Goal: Obtain resource: Obtain resource

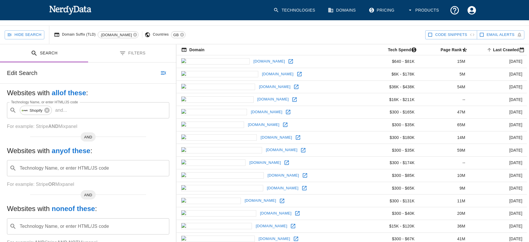
scroll to position [44, 0]
click at [114, 50] on button "Filters" at bounding box center [132, 54] width 88 height 18
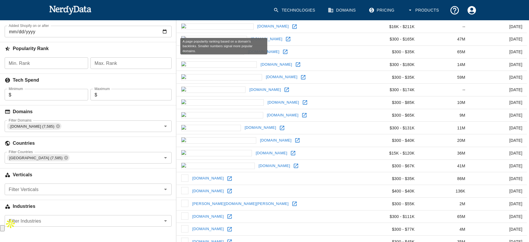
scroll to position [132, 0]
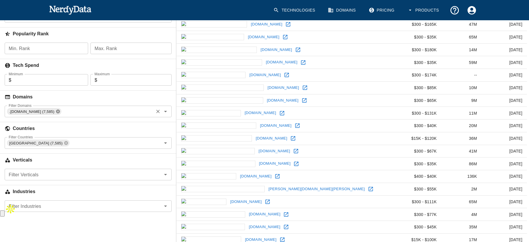
click at [56, 111] on icon at bounding box center [58, 111] width 5 height 5
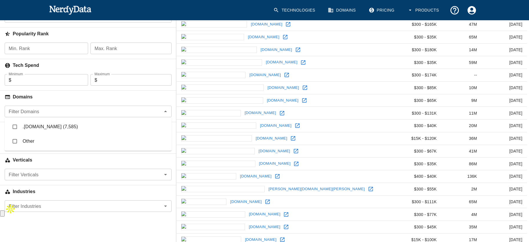
click at [69, 116] on div "Filter Domains" at bounding box center [88, 112] width 167 height 12
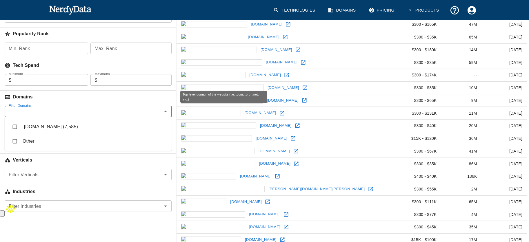
click at [80, 92] on h6 "Domains" at bounding box center [88, 97] width 176 height 13
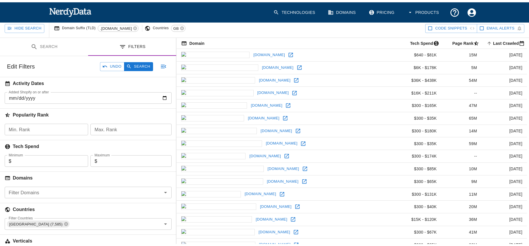
scroll to position [13, 0]
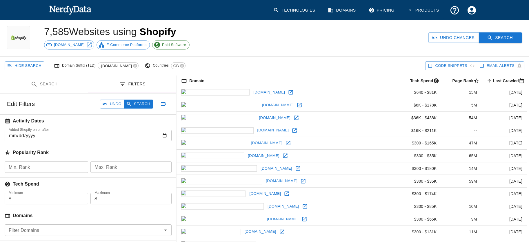
click at [502, 36] on button "Search" at bounding box center [499, 37] width 43 height 11
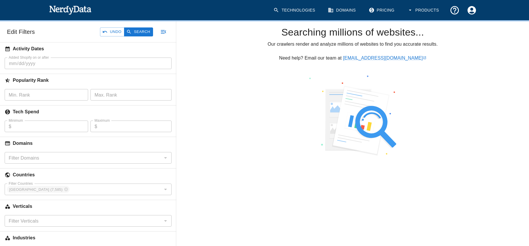
scroll to position [100, 0]
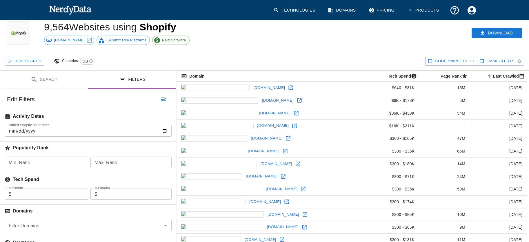
scroll to position [107, 0]
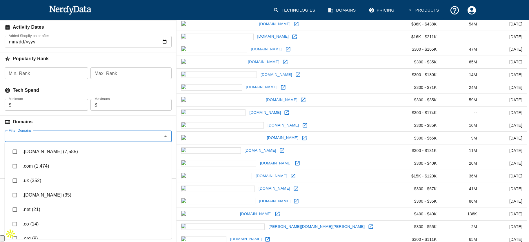
click at [48, 133] on input "Filter Domains" at bounding box center [83, 136] width 154 height 8
click at [33, 182] on li ".uk (352)" at bounding box center [88, 180] width 167 height 14
checkbox input "true"
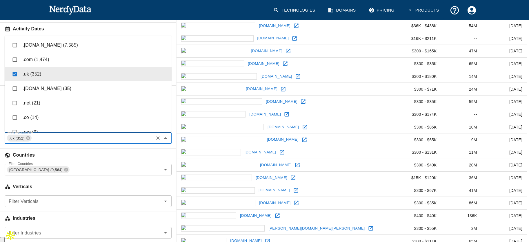
scroll to position [105, 0]
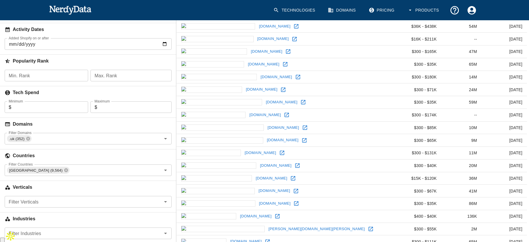
click at [166, 145] on div "Countries" at bounding box center [88, 155] width 176 height 20
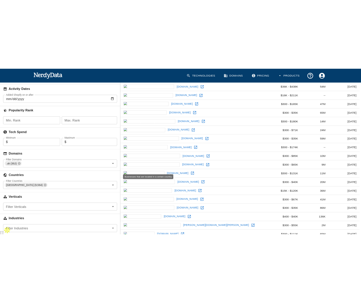
scroll to position [0, 0]
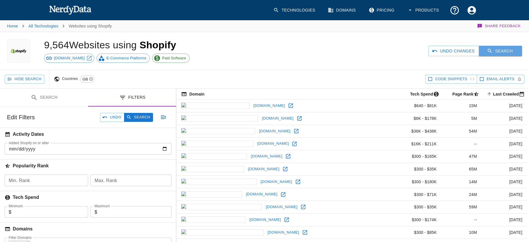
click at [492, 50] on icon "button" at bounding box center [490, 51] width 6 height 6
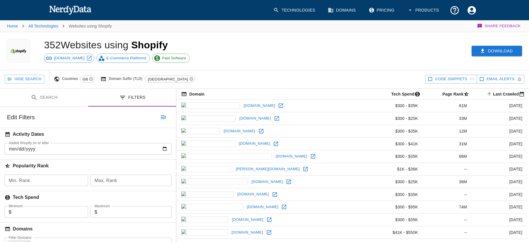
click at [504, 49] on button "Download" at bounding box center [496, 51] width 50 height 11
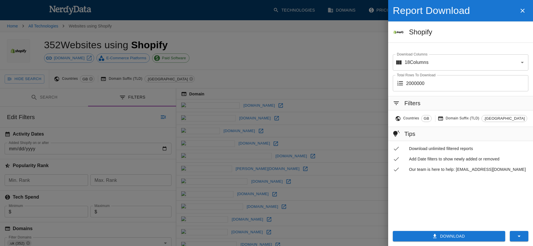
click at [311, 50] on div at bounding box center [266, 123] width 533 height 246
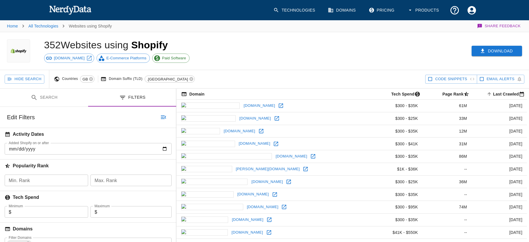
click at [494, 49] on button "Download" at bounding box center [496, 51] width 50 height 11
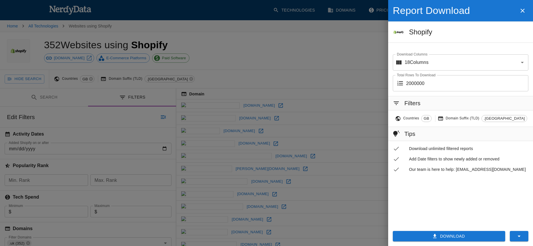
click at [464, 238] on button "Download" at bounding box center [449, 236] width 112 height 11
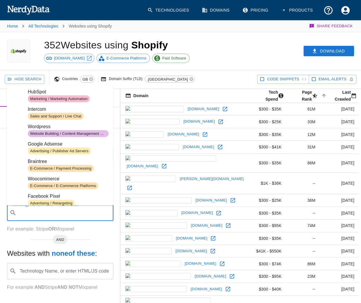
click at [74, 209] on div "Technology Name, or enter HTML/JS code ​ Technology Name, or enter HTML/JS code" at bounding box center [60, 212] width 106 height 16
click at [74, 209] on input "Technology Name, or enter HTML/JS code" at bounding box center [65, 212] width 92 height 11
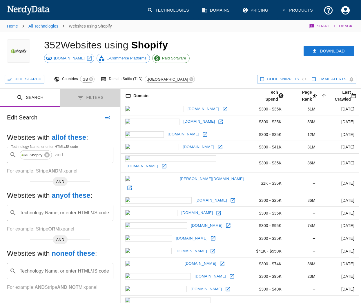
click at [99, 106] on button "Filters" at bounding box center [90, 98] width 60 height 18
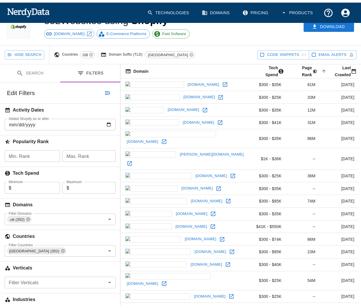
scroll to position [34, 0]
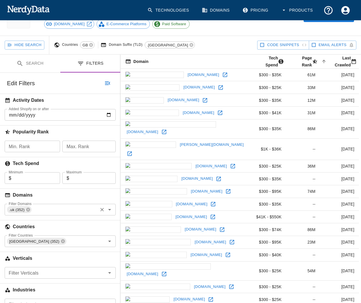
click at [73, 211] on input "Filter Domains" at bounding box center [64, 209] width 65 height 8
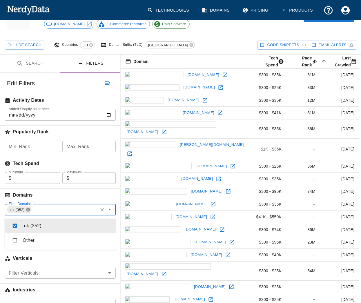
click at [29, 211] on icon at bounding box center [28, 209] width 5 height 5
checkbox input "false"
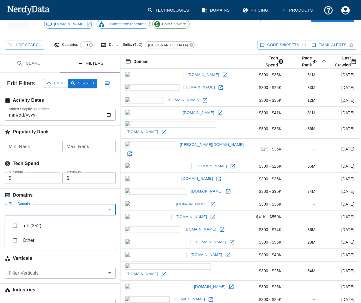
click at [83, 83] on button "Search" at bounding box center [82, 83] width 29 height 9
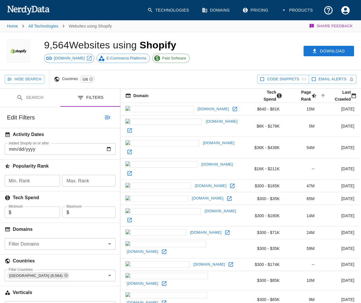
click at [54, 246] on input "Filter Domains" at bounding box center [55, 244] width 98 height 8
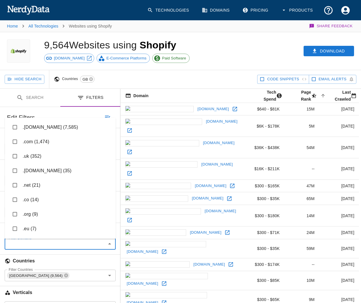
click at [46, 171] on li ".[DOMAIN_NAME] (35)" at bounding box center [60, 170] width 111 height 14
checkbox input "true"
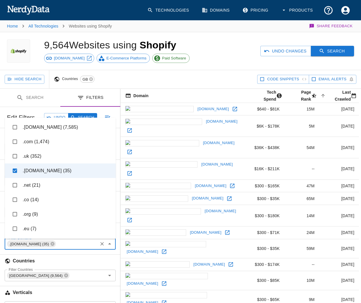
click at [317, 50] on button "Search" at bounding box center [331, 51] width 43 height 11
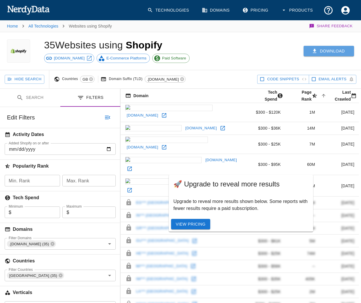
click at [335, 56] on button "Download" at bounding box center [328, 51] width 50 height 11
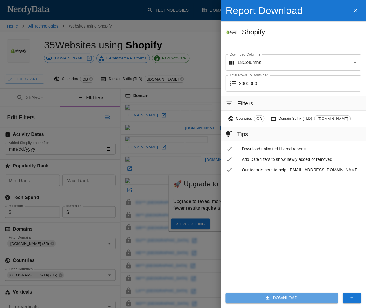
click at [277, 246] on button "Download" at bounding box center [282, 298] width 112 height 11
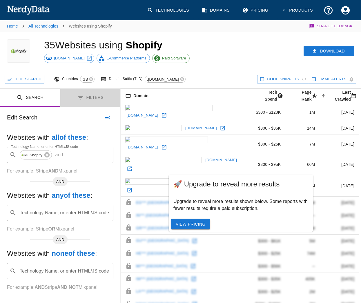
click at [91, 99] on button "Filters" at bounding box center [90, 98] width 60 height 18
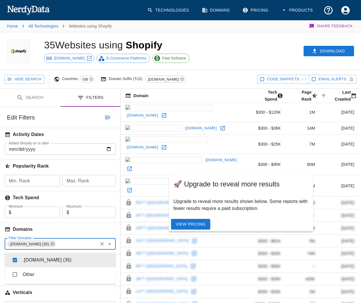
click at [62, 244] on input "Filter Domains" at bounding box center [76, 244] width 40 height 8
click at [50, 245] on icon at bounding box center [52, 243] width 5 height 5
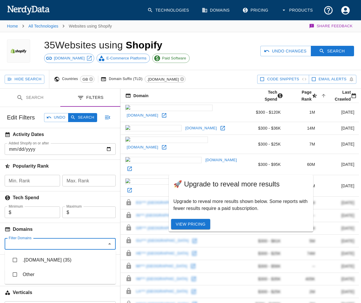
checkbox input "false"
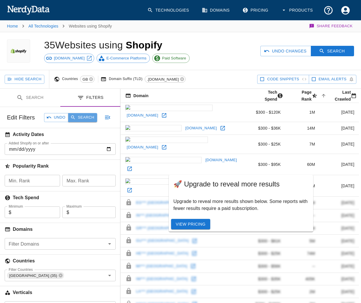
click at [79, 121] on button "Search" at bounding box center [82, 117] width 29 height 9
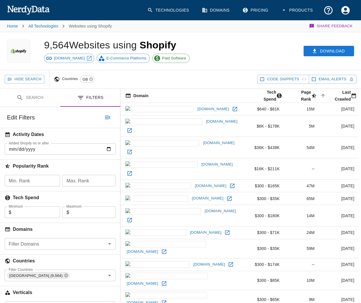
click at [77, 244] on input "Filter Domains" at bounding box center [55, 244] width 98 height 8
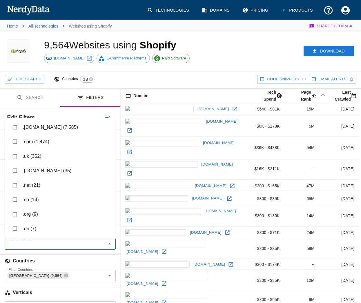
click at [16, 183] on input "checkbox" at bounding box center [14, 185] width 11 height 11
checkbox input "true"
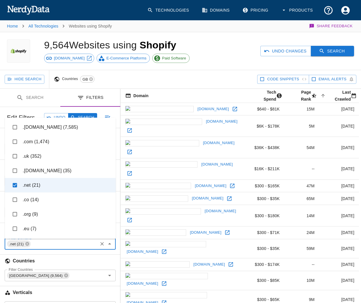
click at [326, 50] on button "Search" at bounding box center [331, 51] width 43 height 11
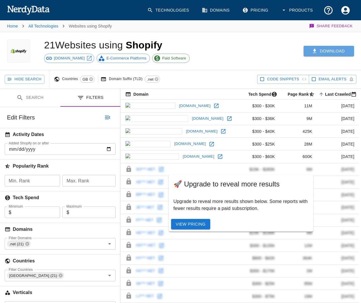
click at [324, 47] on button "Download" at bounding box center [328, 51] width 50 height 11
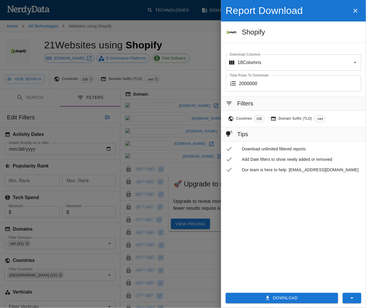
click at [200, 59] on div at bounding box center [183, 154] width 366 height 308
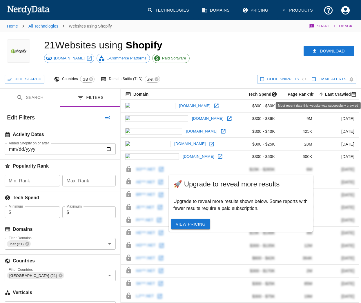
click at [338, 96] on span "Last Crawled sorted ascending" at bounding box center [337, 94] width 41 height 7
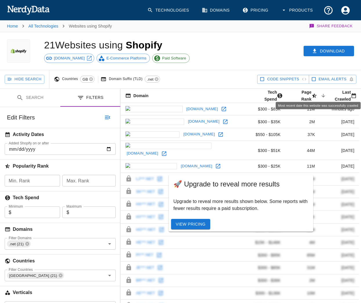
click at [338, 96] on span "Last Crawled sorted descending" at bounding box center [338, 96] width 39 height 14
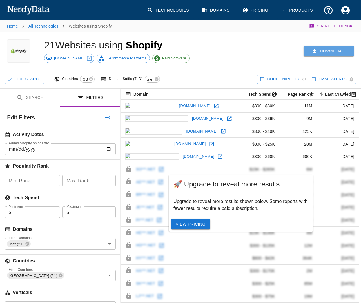
click at [328, 50] on button "Download" at bounding box center [328, 51] width 50 height 11
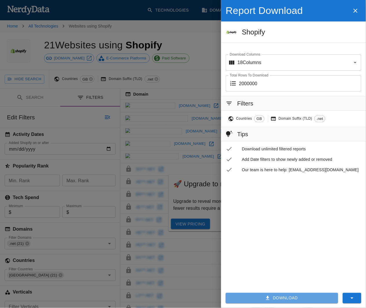
click at [263, 246] on button "Download" at bounding box center [282, 298] width 112 height 11
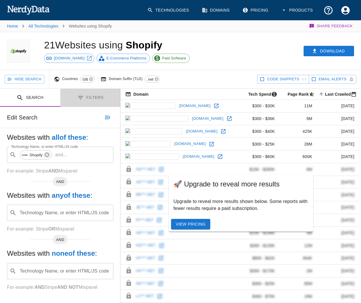
click at [86, 100] on button "Filters" at bounding box center [90, 98] width 60 height 18
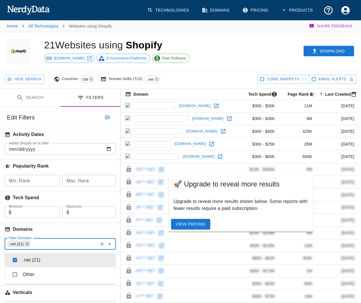
click at [53, 244] on input "Filter Domains" at bounding box center [63, 244] width 65 height 8
click at [26, 246] on icon at bounding box center [27, 244] width 4 height 4
checkbox input "false"
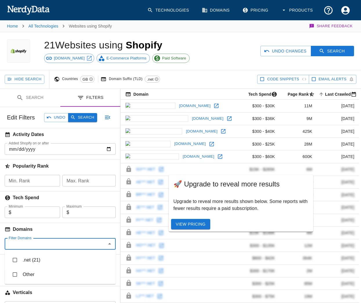
click at [88, 121] on button "Search" at bounding box center [82, 117] width 29 height 9
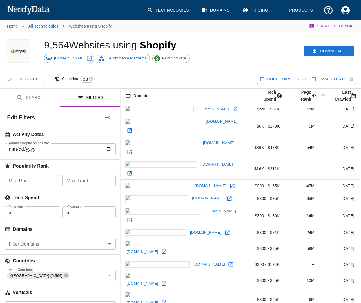
click at [53, 246] on input "Filter Domains" at bounding box center [55, 244] width 98 height 8
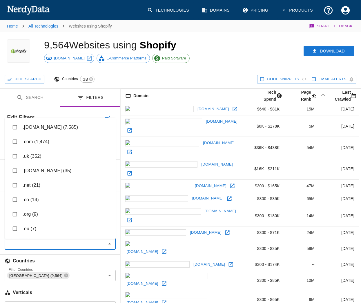
click at [17, 200] on input "checkbox" at bounding box center [14, 199] width 11 height 11
checkbox input "true"
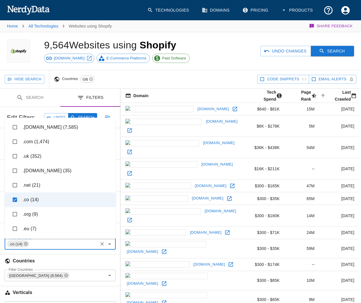
click at [325, 49] on button "Search" at bounding box center [331, 51] width 43 height 11
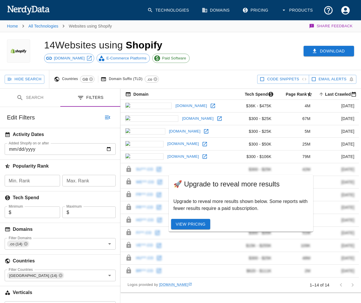
click at [332, 51] on button "Download" at bounding box center [328, 51] width 50 height 11
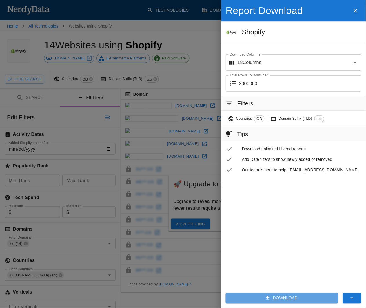
click at [298, 246] on button "Download" at bounding box center [282, 298] width 112 height 11
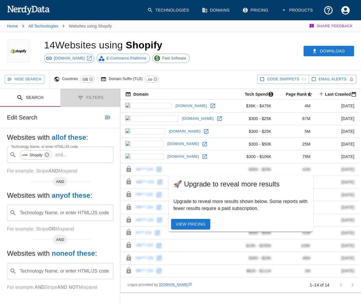
click at [90, 95] on button "Filters" at bounding box center [90, 98] width 60 height 18
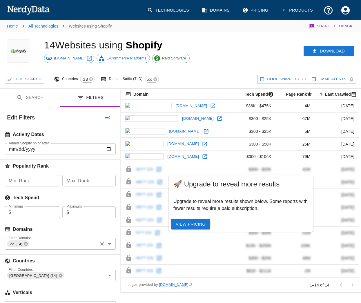
click at [25, 246] on div ".co (14)" at bounding box center [18, 243] width 22 height 7
click at [28, 245] on div ".co (14)" at bounding box center [18, 243] width 22 height 7
click at [25, 243] on icon at bounding box center [26, 244] width 4 height 4
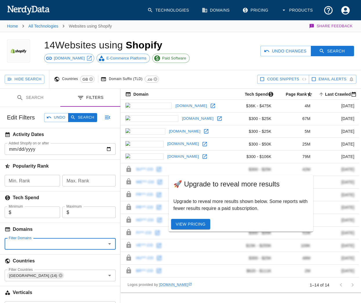
click at [82, 123] on div "Edit Filters Undo Search" at bounding box center [60, 117] width 120 height 21
click at [84, 120] on button "Search" at bounding box center [82, 117] width 29 height 9
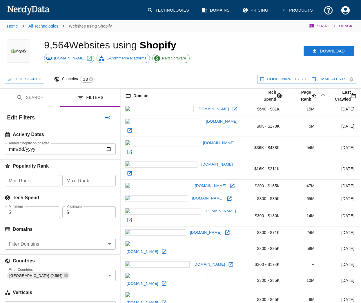
click at [75, 246] on input "Filter Domains" at bounding box center [55, 244] width 98 height 8
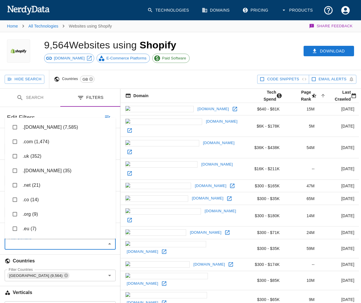
click at [14, 212] on input "checkbox" at bounding box center [14, 214] width 11 height 11
checkbox input "true"
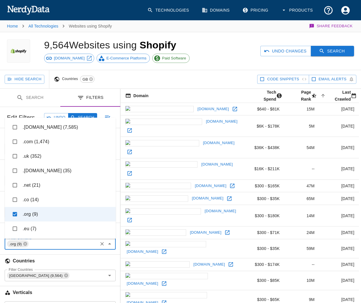
click at [337, 53] on button "Search" at bounding box center [331, 51] width 43 height 11
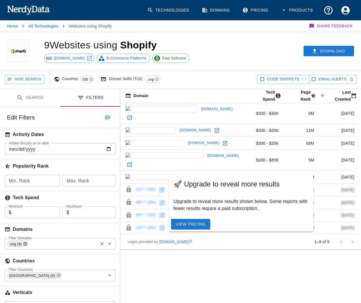
click at [25, 244] on icon at bounding box center [25, 243] width 5 height 5
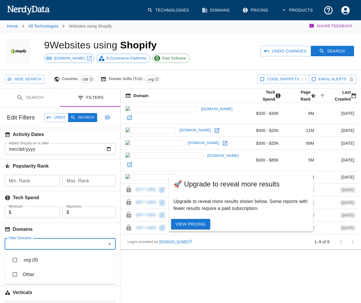
click at [25, 244] on input "Filter Domains" at bounding box center [55, 244] width 98 height 8
click at [83, 121] on button "Search" at bounding box center [82, 117] width 29 height 9
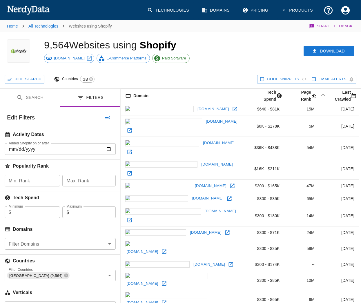
click at [83, 246] on input "Filter Domains" at bounding box center [55, 244] width 98 height 8
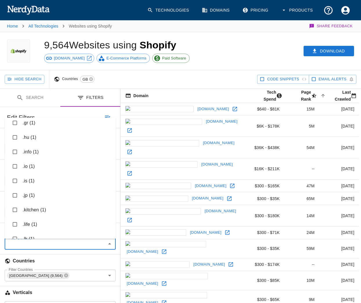
scroll to position [634, 0]
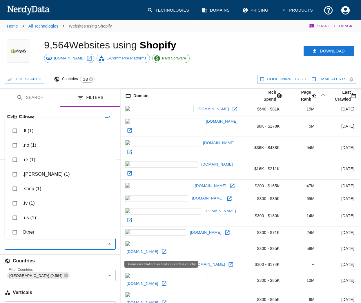
click at [55, 246] on h6 "Countries" at bounding box center [60, 260] width 120 height 13
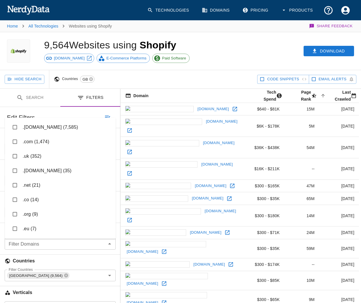
click at [55, 240] on div "Filter Domains" at bounding box center [60, 244] width 111 height 12
click at [18, 124] on input "checkbox" at bounding box center [14, 127] width 11 height 11
checkbox input "true"
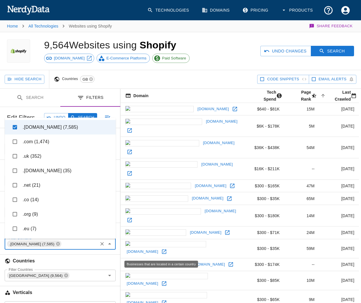
click at [93, 246] on h6 "Countries" at bounding box center [60, 260] width 120 height 13
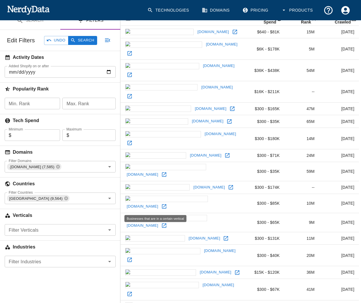
scroll to position [90, 0]
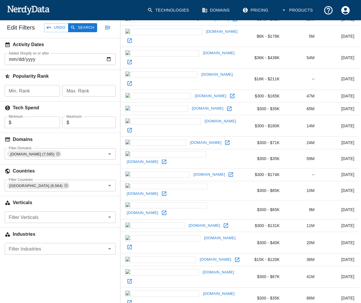
click at [72, 216] on input "Filter Verticals" at bounding box center [55, 217] width 98 height 8
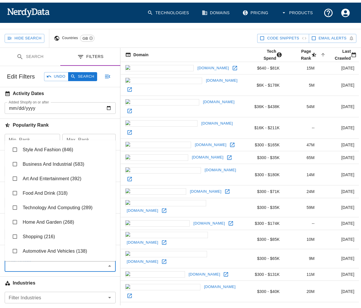
scroll to position [46, 0]
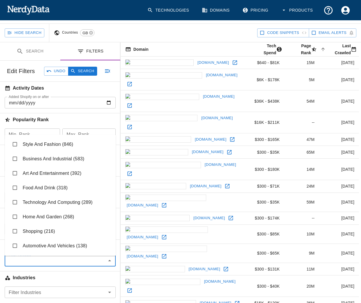
click at [16, 147] on input "checkbox" at bounding box center [14, 144] width 11 height 11
checkbox input "true"
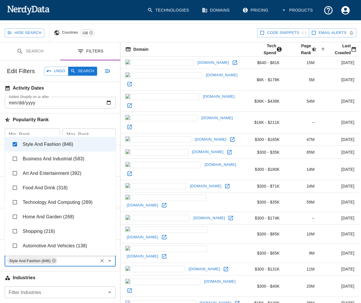
click at [92, 246] on h6 "Industries" at bounding box center [60, 277] width 120 height 13
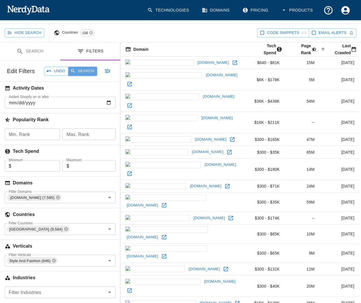
click at [95, 72] on button "Search" at bounding box center [82, 71] width 29 height 9
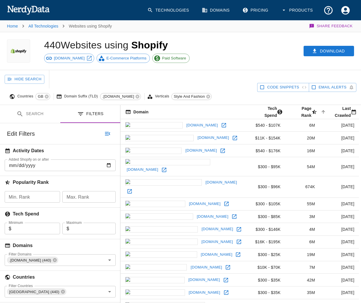
click at [337, 57] on div "Download" at bounding box center [280, 51] width 162 height 38
click at [337, 53] on button "Download" at bounding box center [328, 51] width 50 height 11
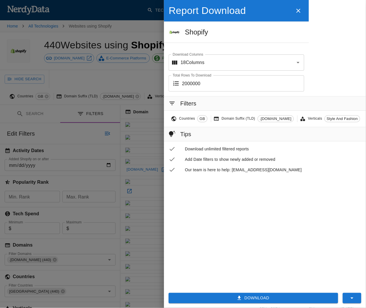
click at [262, 246] on button "Download" at bounding box center [253, 298] width 169 height 11
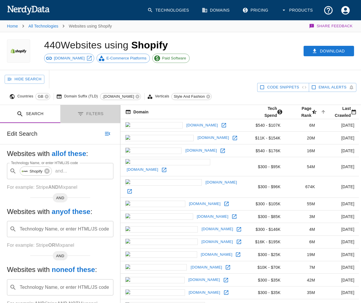
click at [85, 105] on button "Filters" at bounding box center [90, 114] width 60 height 18
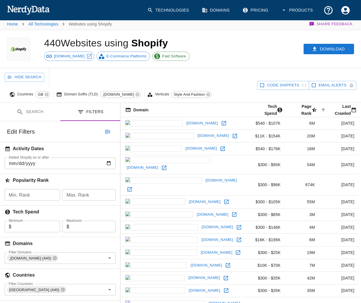
scroll to position [141, 0]
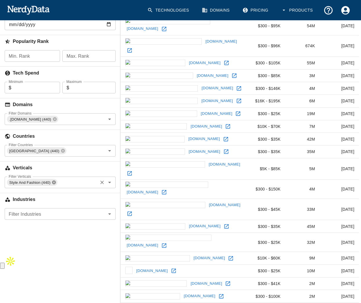
click at [53, 180] on icon at bounding box center [54, 182] width 4 height 4
click at [53, 178] on input "Filter Verticals" at bounding box center [55, 182] width 98 height 8
click at [71, 161] on h6 "Verticals" at bounding box center [60, 167] width 120 height 13
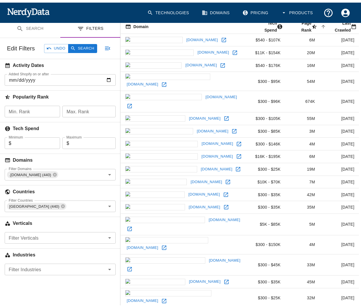
scroll to position [86, 0]
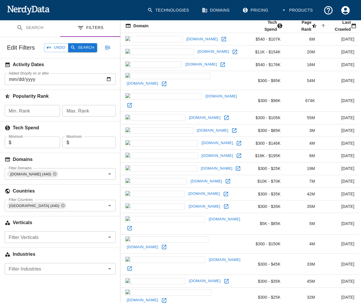
click at [87, 43] on button "Search" at bounding box center [82, 47] width 29 height 9
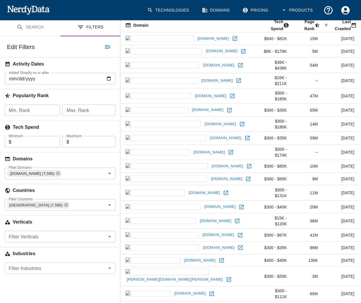
scroll to position [107, 0]
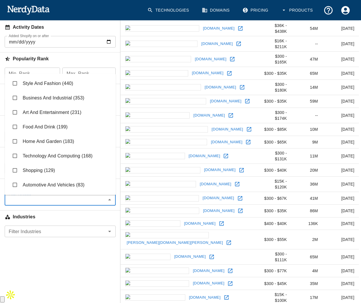
click at [44, 204] on input "Filter Verticals" at bounding box center [55, 200] width 98 height 8
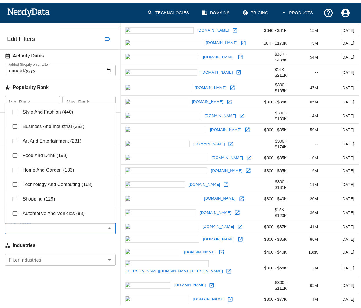
scroll to position [67, 0]
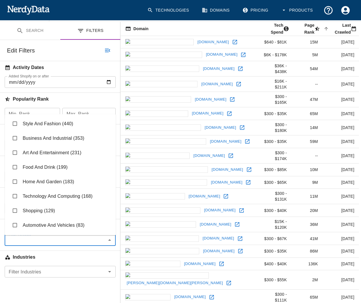
click at [28, 136] on li "Business And Industrial (353)" at bounding box center [60, 138] width 111 height 14
checkbox input "true"
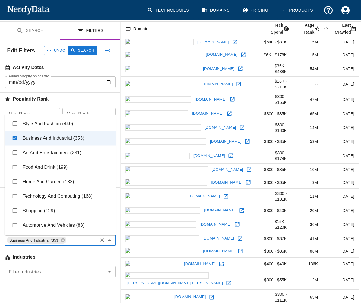
click at [92, 246] on div "Industries" at bounding box center [60, 256] width 120 height 20
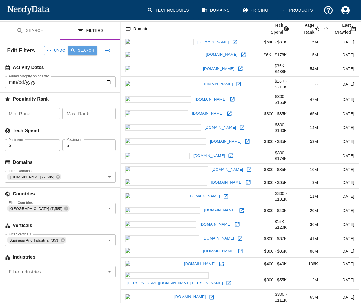
click at [83, 50] on button "Search" at bounding box center [82, 50] width 29 height 9
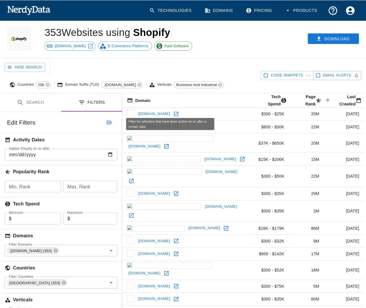
scroll to position [14, 0]
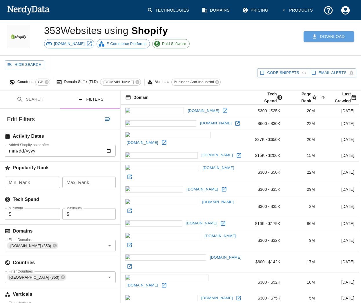
click at [335, 32] on button "Download" at bounding box center [328, 36] width 50 height 11
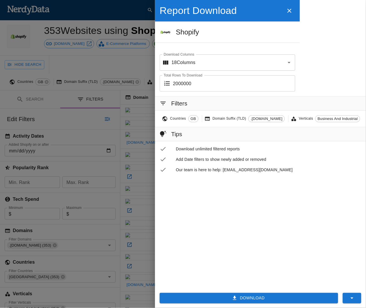
click at [285, 246] on button "Download" at bounding box center [249, 298] width 178 height 11
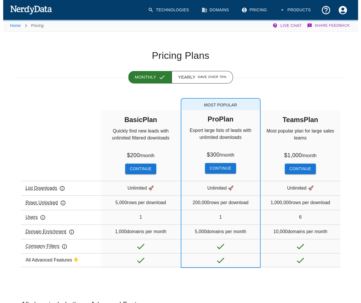
scroll to position [14, 0]
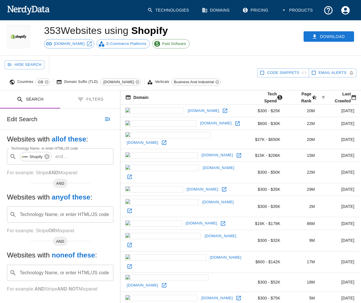
click at [98, 90] on button "Filters" at bounding box center [90, 99] width 60 height 18
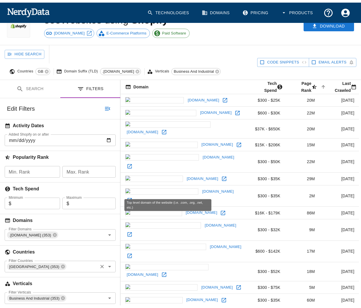
scroll to position [34, 0]
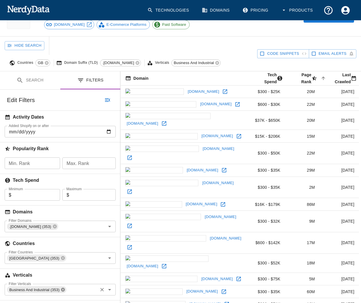
click at [63, 246] on icon at bounding box center [63, 289] width 5 height 5
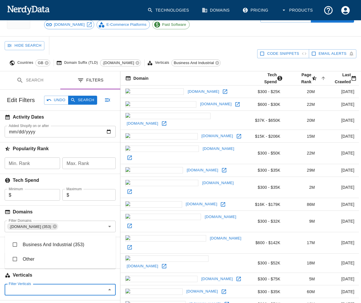
click at [71, 246] on input "Filter Verticals" at bounding box center [55, 289] width 98 height 8
click at [78, 89] on div "Edit Filters Undo Search" at bounding box center [60, 99] width 120 height 21
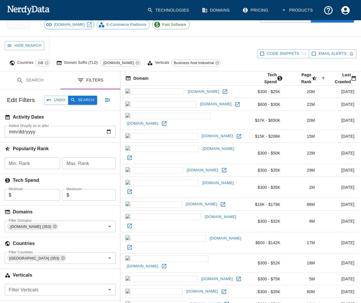
click at [82, 96] on button "Search" at bounding box center [82, 100] width 29 height 9
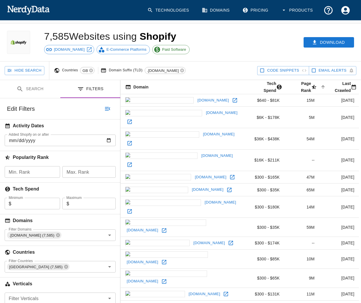
scroll to position [10, 0]
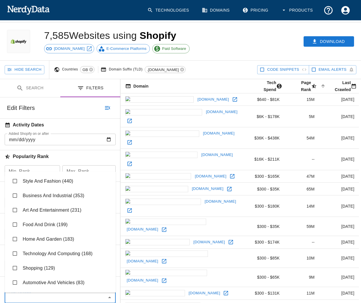
click at [55, 246] on input "Filter Verticals" at bounding box center [55, 297] width 98 height 8
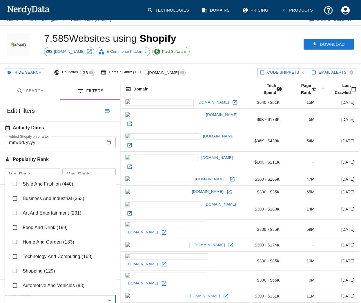
scroll to position [0, 0]
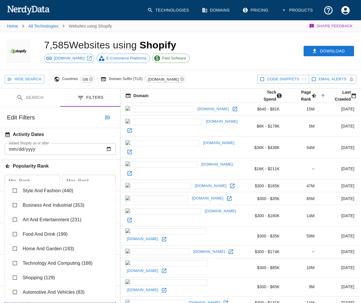
click at [25, 214] on li "Art And Entertainment (231)" at bounding box center [60, 219] width 111 height 14
checkbox input "true"
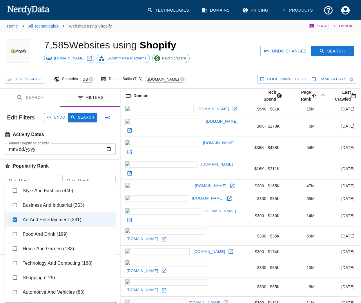
click at [89, 118] on button "Search" at bounding box center [82, 117] width 29 height 9
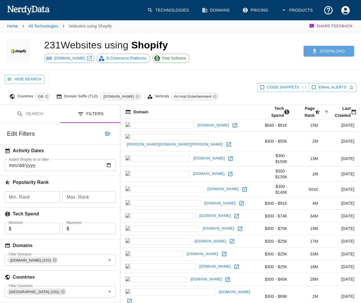
click at [331, 49] on button "Download" at bounding box center [328, 51] width 50 height 11
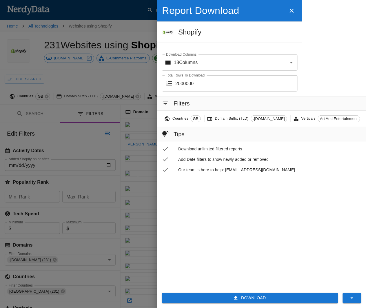
click at [262, 246] on button "Download" at bounding box center [250, 298] width 176 height 11
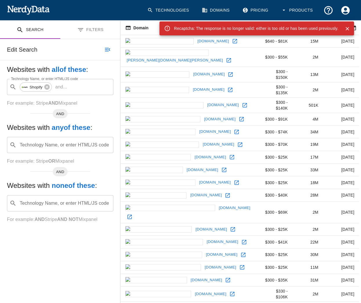
scroll to position [3, 0]
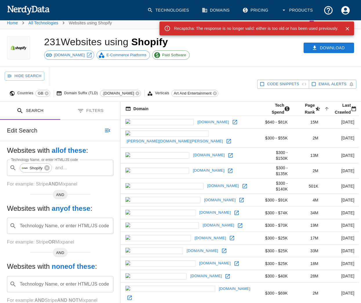
click at [94, 102] on button "Filters" at bounding box center [90, 111] width 60 height 18
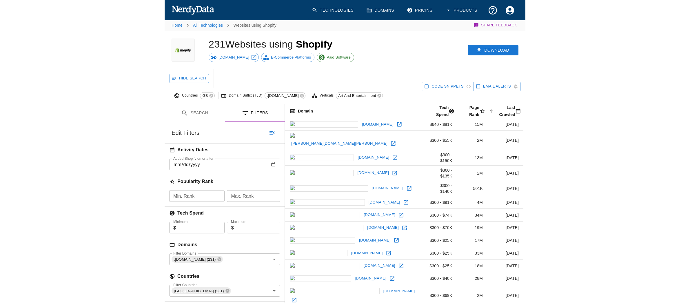
scroll to position [0, 0]
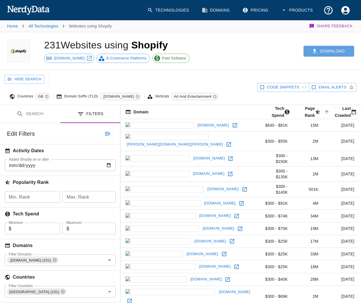
click at [319, 52] on button "Download" at bounding box center [328, 51] width 50 height 11
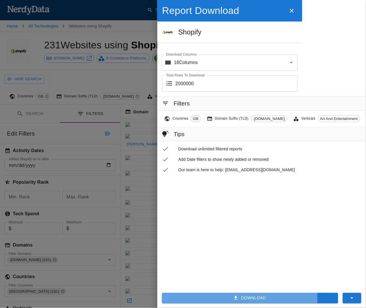
click at [256, 246] on button "Download" at bounding box center [250, 298] width 176 height 11
